Goal: Information Seeking & Learning: Learn about a topic

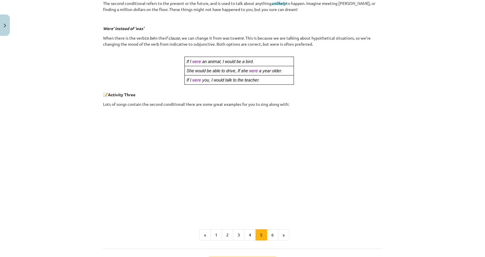
scroll to position [233, 0]
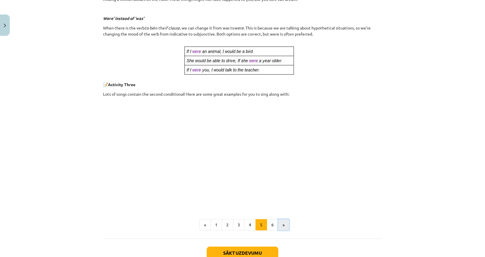
click at [280, 226] on button "»" at bounding box center [283, 225] width 11 height 12
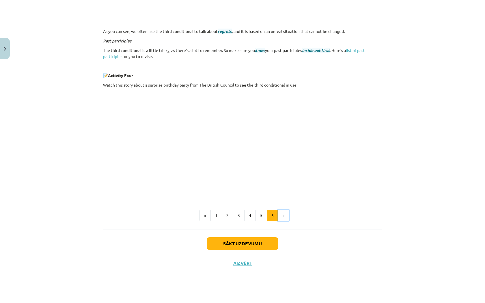
scroll to position [190, 0]
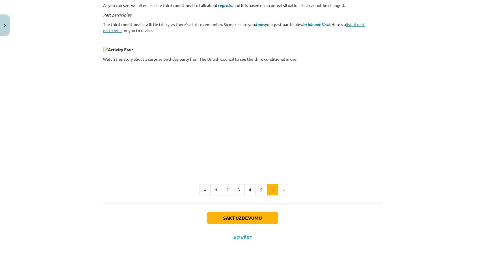
click at [103, 30] on link "list of past participles" at bounding box center [234, 27] width 262 height 11
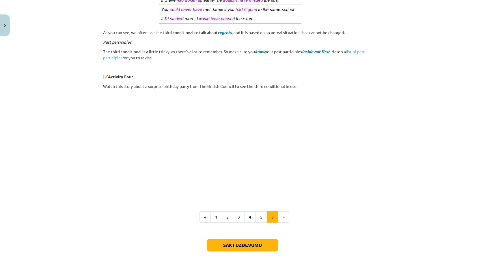
scroll to position [184, 0]
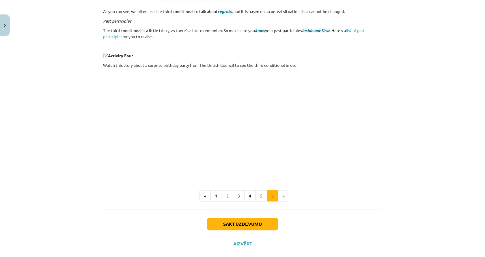
click at [278, 192] on li "»" at bounding box center [283, 196] width 11 height 12
click at [265, 220] on button "Sākt uzdevumu" at bounding box center [243, 224] width 72 height 13
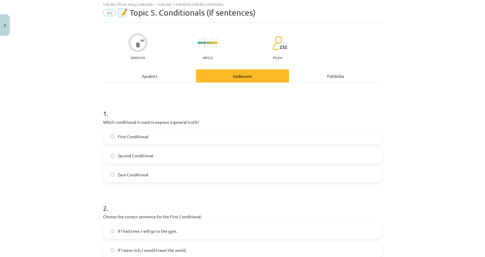
scroll to position [14, 0]
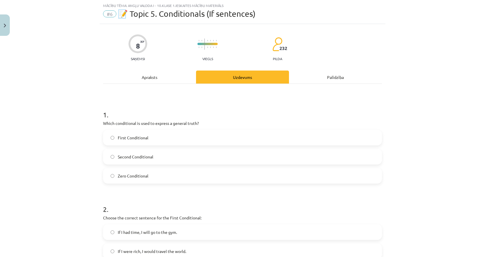
click at [133, 139] on span "First Conditional" at bounding box center [133, 138] width 31 height 6
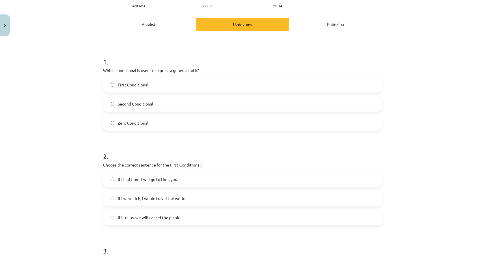
scroll to position [72, 0]
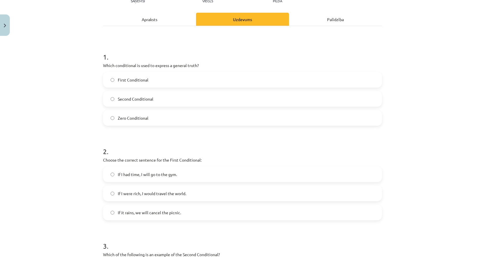
click at [155, 117] on label "Zero Conditional" at bounding box center [243, 118] width 278 height 14
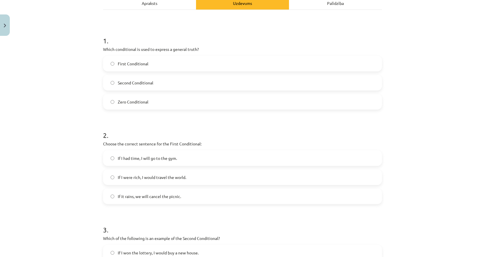
scroll to position [101, 0]
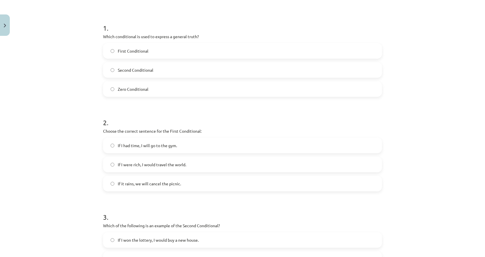
click at [125, 185] on span "If it rains, we will cancel the picnic." at bounding box center [149, 184] width 63 height 6
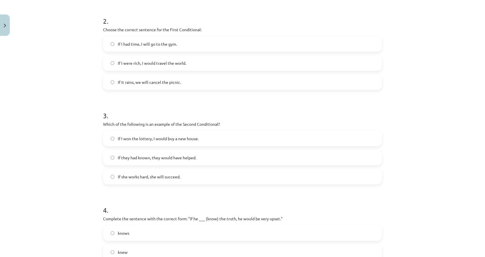
scroll to position [217, 0]
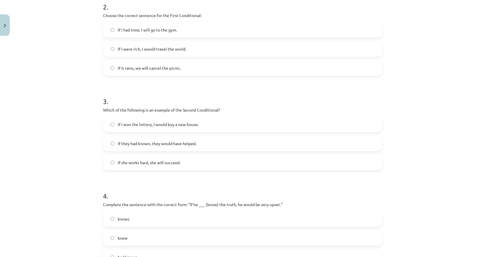
click at [127, 129] on label "If I won the lottery, I would buy a new house." at bounding box center [243, 124] width 278 height 14
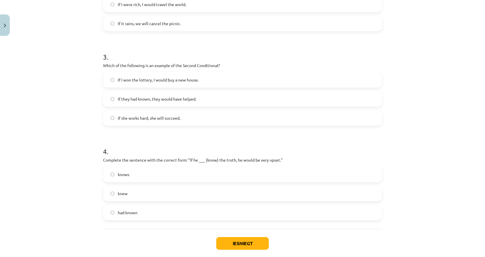
scroll to position [274, 0]
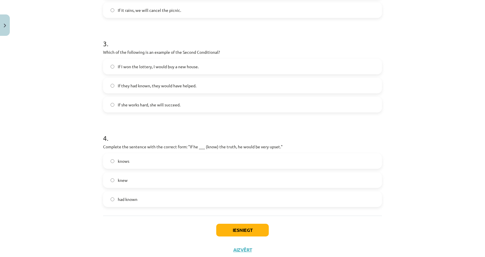
click at [124, 202] on span "had known" at bounding box center [128, 199] width 20 height 6
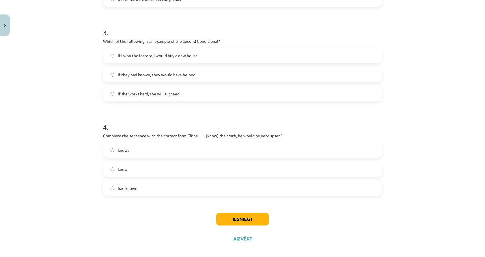
scroll to position [291, 0]
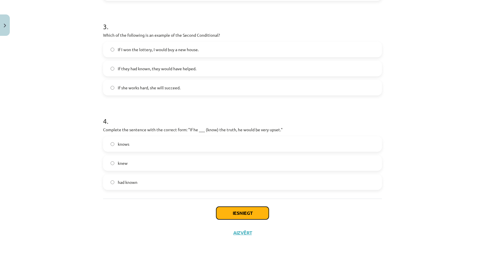
click at [237, 208] on button "Iesniegt" at bounding box center [242, 213] width 53 height 13
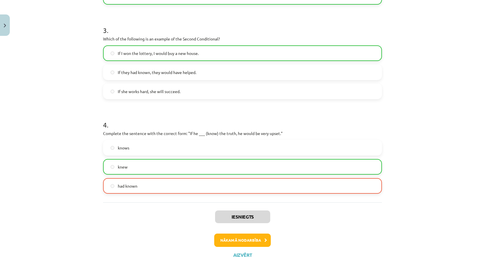
scroll to position [289, 0]
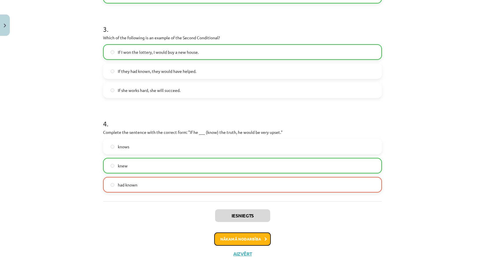
click at [252, 240] on button "Nākamā nodarbība" at bounding box center [242, 238] width 57 height 13
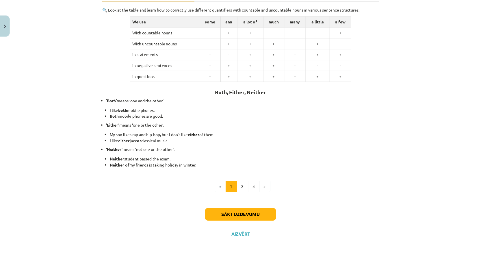
scroll to position [100, 0]
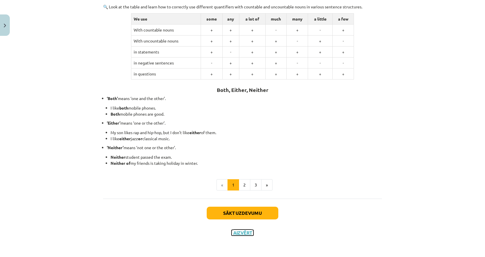
click at [243, 235] on button "Aizvērt" at bounding box center [243, 233] width 22 height 6
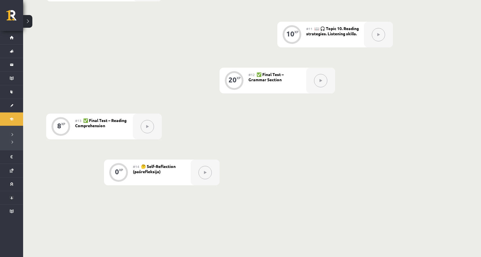
scroll to position [607, 0]
